Goal: Information Seeking & Learning: Learn about a topic

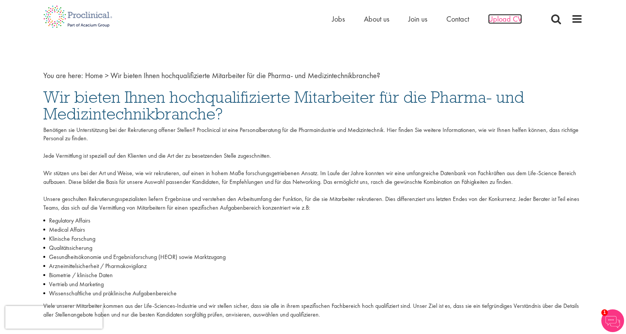
click at [506, 21] on span "Upload CV" at bounding box center [505, 19] width 34 height 10
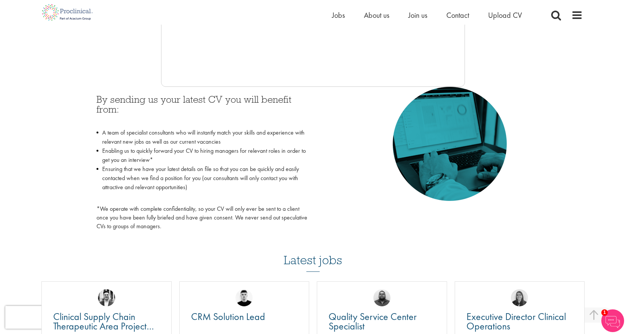
scroll to position [298, 0]
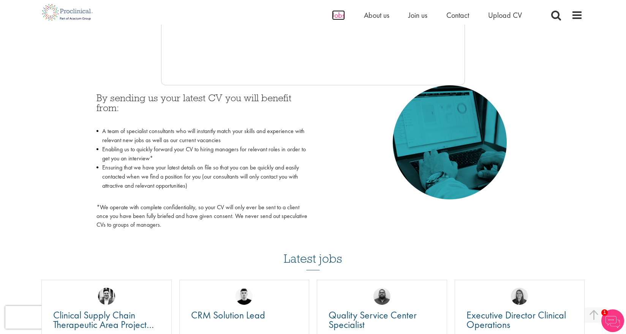
click at [342, 16] on span "Jobs" at bounding box center [338, 15] width 13 height 10
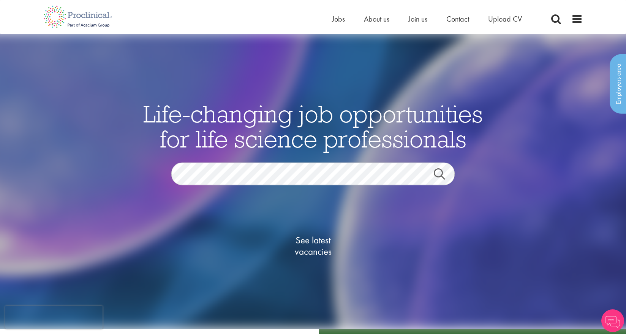
scroll to position [3, 0]
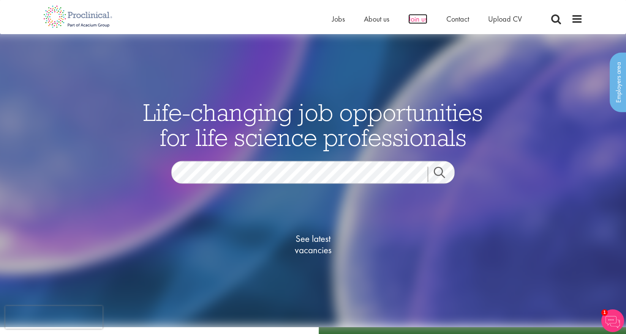
click at [416, 20] on span "Join us" at bounding box center [417, 19] width 19 height 10
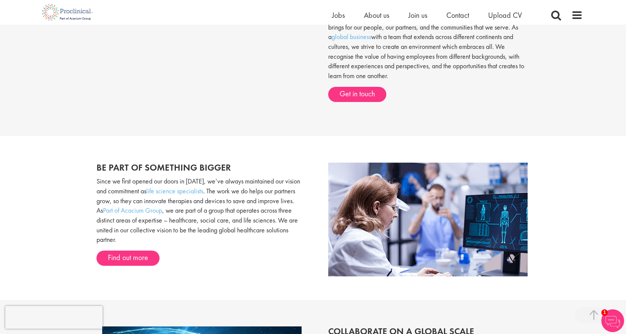
scroll to position [999, 0]
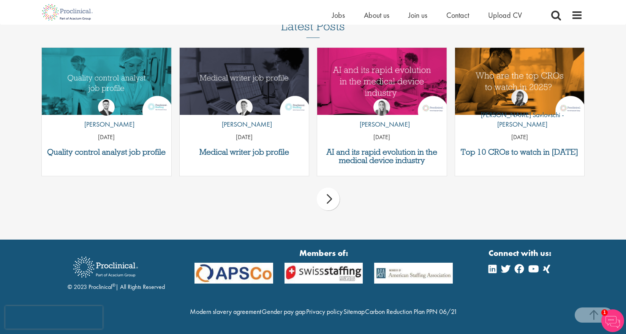
click at [348, 263] on img at bounding box center [324, 273] width 90 height 21
click at [242, 263] on img at bounding box center [234, 273] width 90 height 21
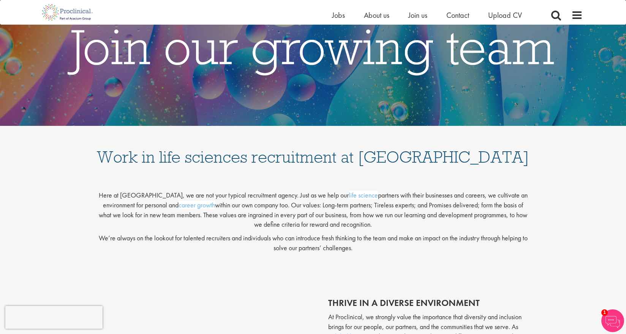
scroll to position [0, 0]
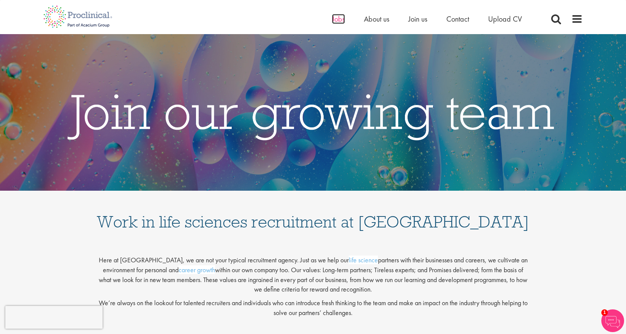
click at [339, 22] on span "Jobs" at bounding box center [338, 19] width 13 height 10
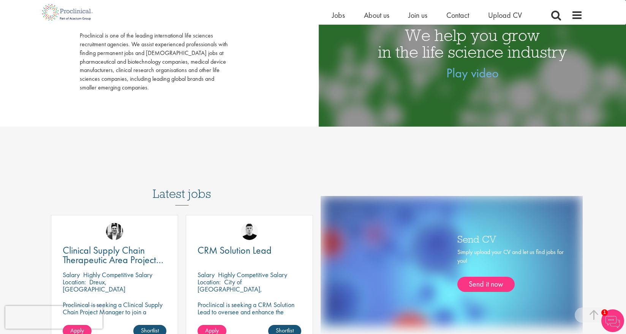
scroll to position [348, 0]
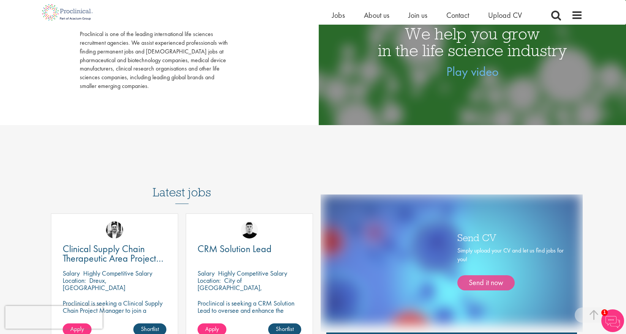
click at [474, 281] on link "Send it now" at bounding box center [485, 283] width 57 height 15
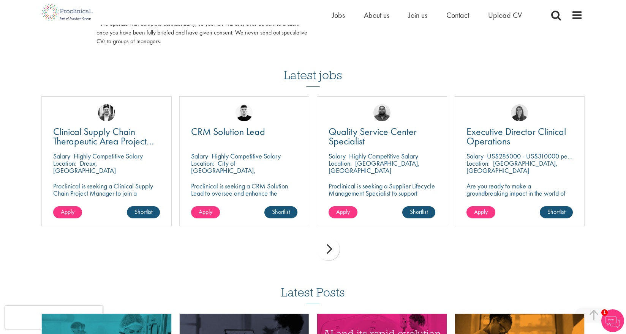
scroll to position [523, 0]
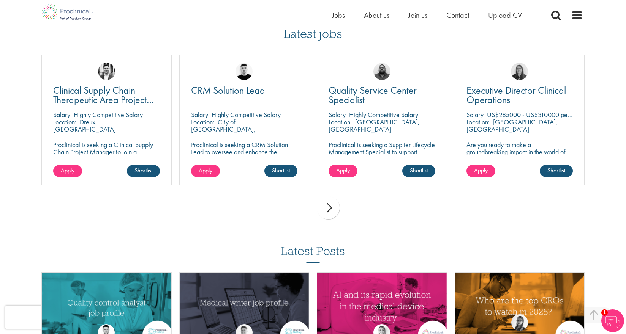
click at [330, 200] on div "next" at bounding box center [328, 208] width 23 height 23
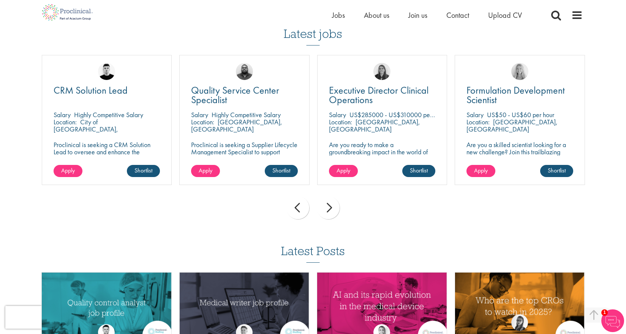
click at [330, 202] on div "next" at bounding box center [328, 208] width 23 height 23
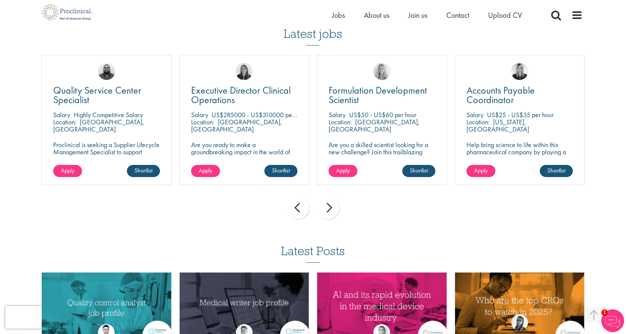
click at [330, 202] on div "next" at bounding box center [328, 208] width 23 height 23
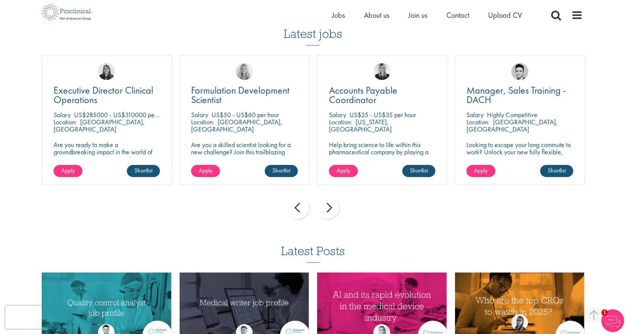
click at [330, 202] on div "next" at bounding box center [328, 208] width 23 height 23
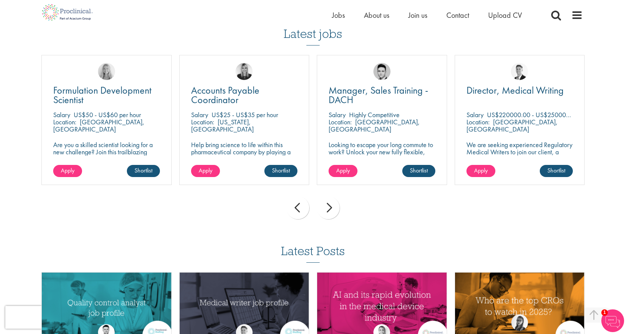
click at [330, 202] on div "next" at bounding box center [328, 208] width 23 height 23
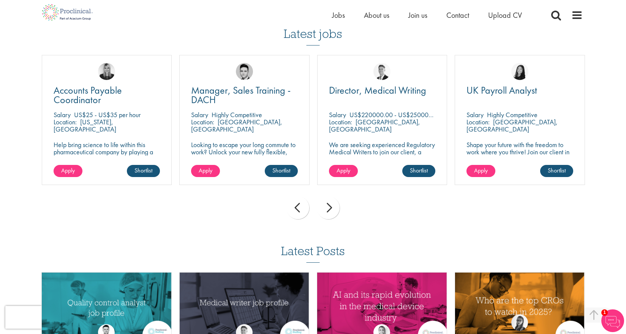
click at [330, 202] on div "next" at bounding box center [328, 208] width 23 height 23
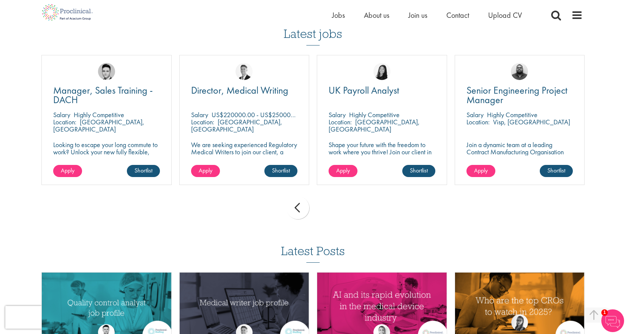
click at [330, 202] on div "prev next" at bounding box center [313, 209] width 550 height 33
click at [333, 15] on span "Jobs" at bounding box center [338, 15] width 13 height 10
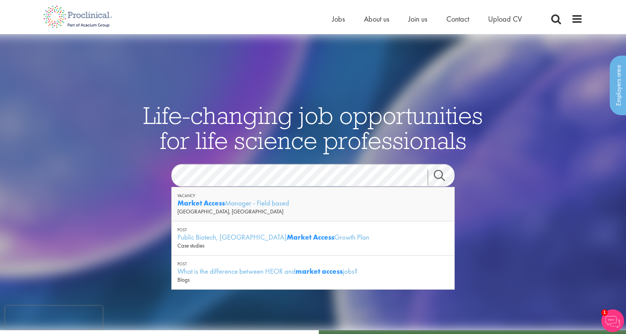
click at [433, 176] on link "Search" at bounding box center [443, 177] width 33 height 15
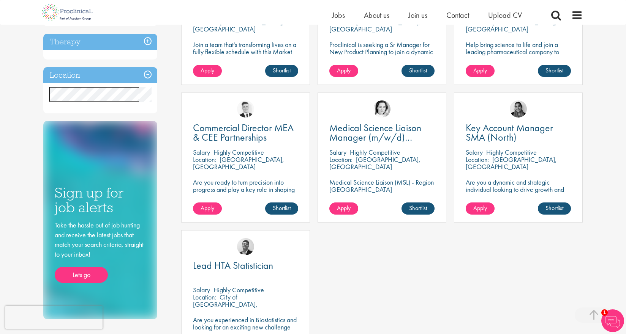
scroll to position [61, 0]
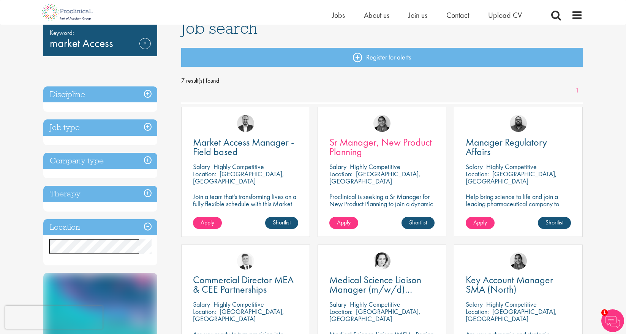
click at [359, 140] on span "Sr Manager, New Product Planning" at bounding box center [380, 147] width 102 height 22
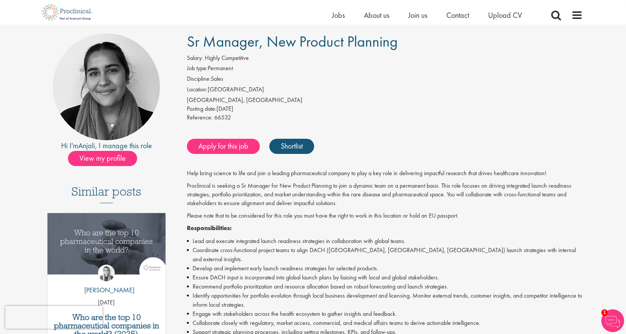
scroll to position [54, 0]
